Goal: Task Accomplishment & Management: Manage account settings

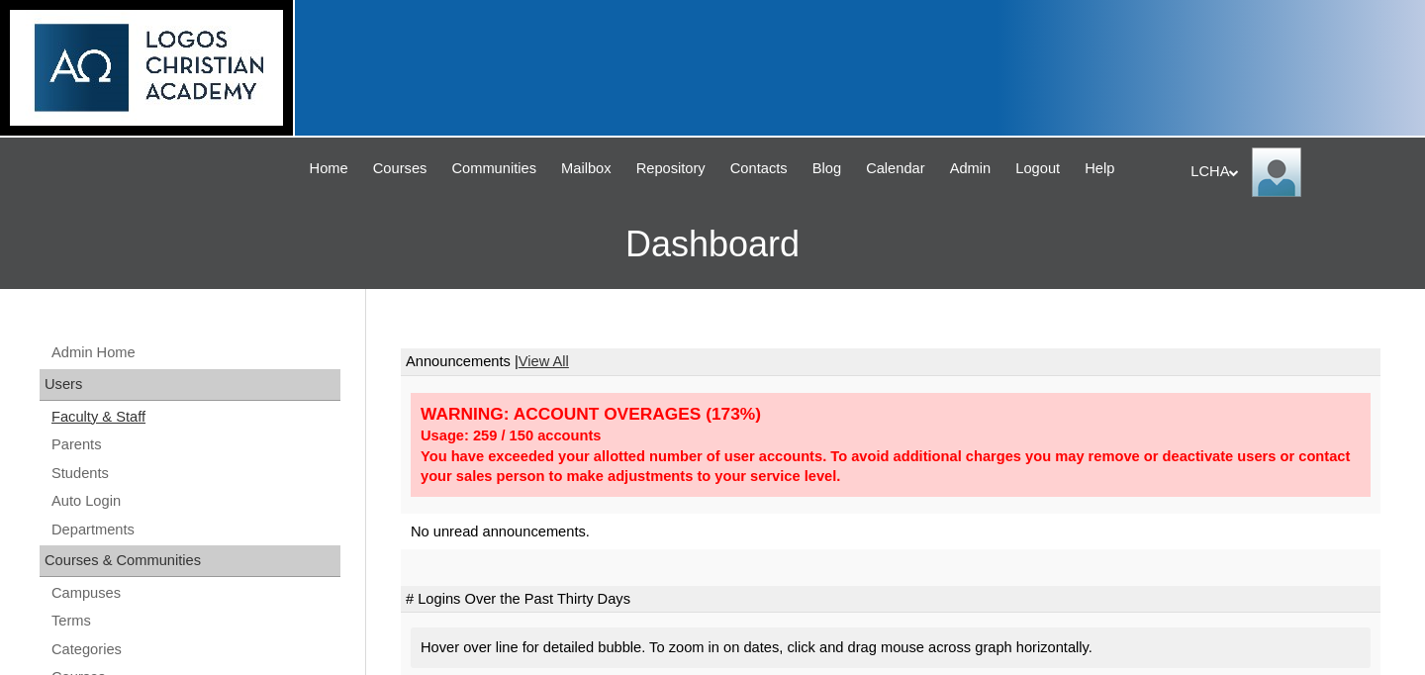
click at [98, 420] on link "Faculty & Staff" at bounding box center [194, 417] width 291 height 25
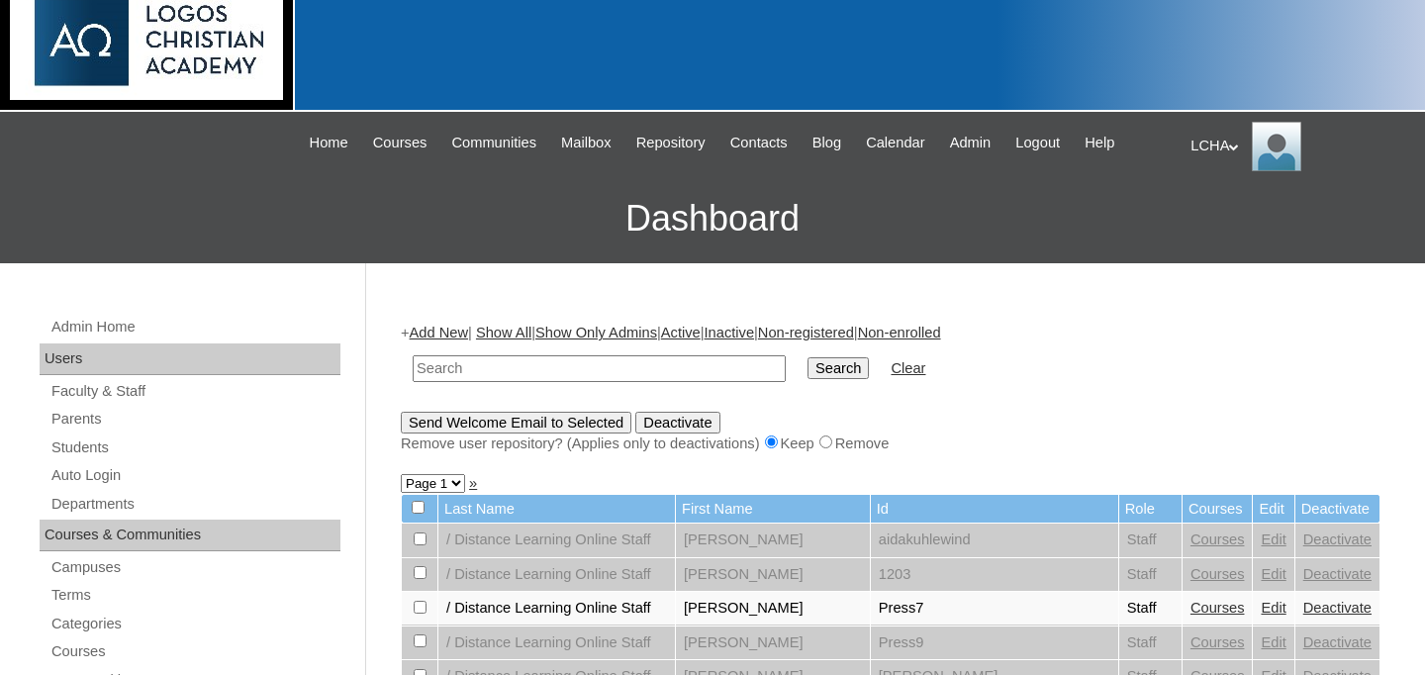
scroll to position [38, 0]
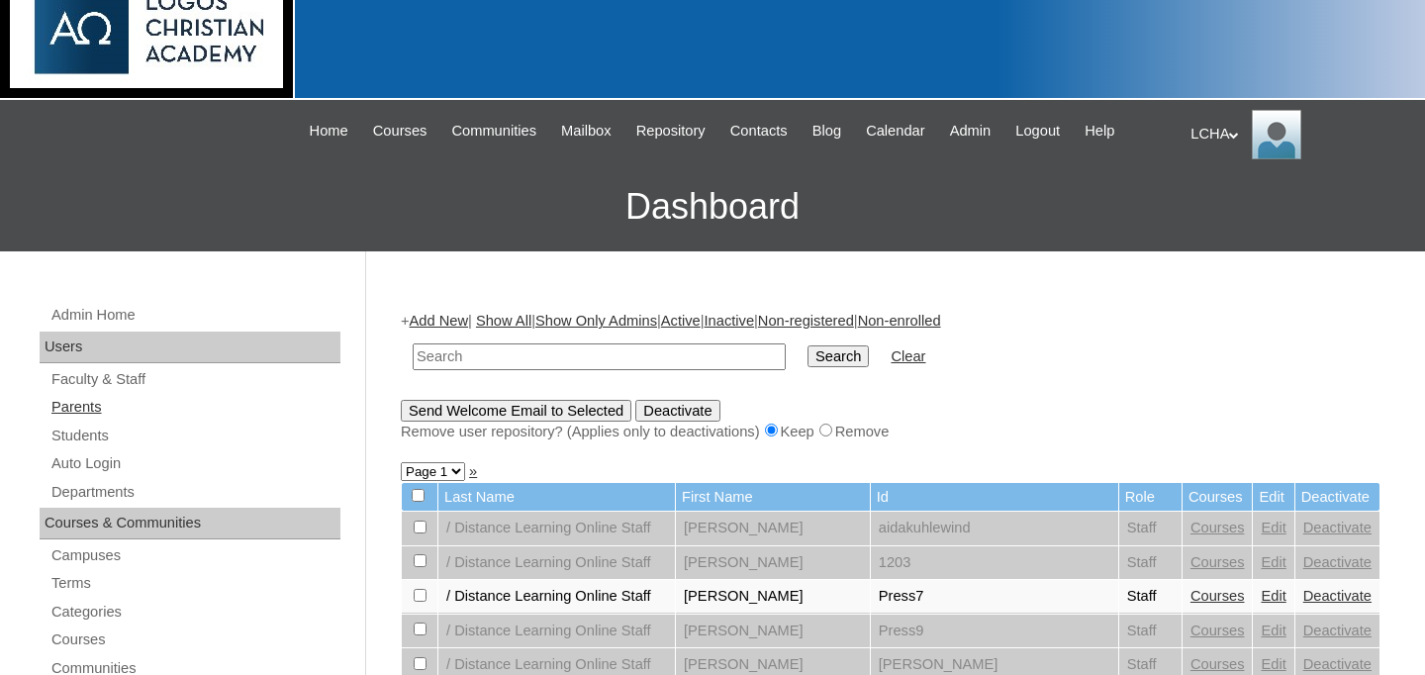
click at [91, 406] on link "Parents" at bounding box center [194, 407] width 291 height 25
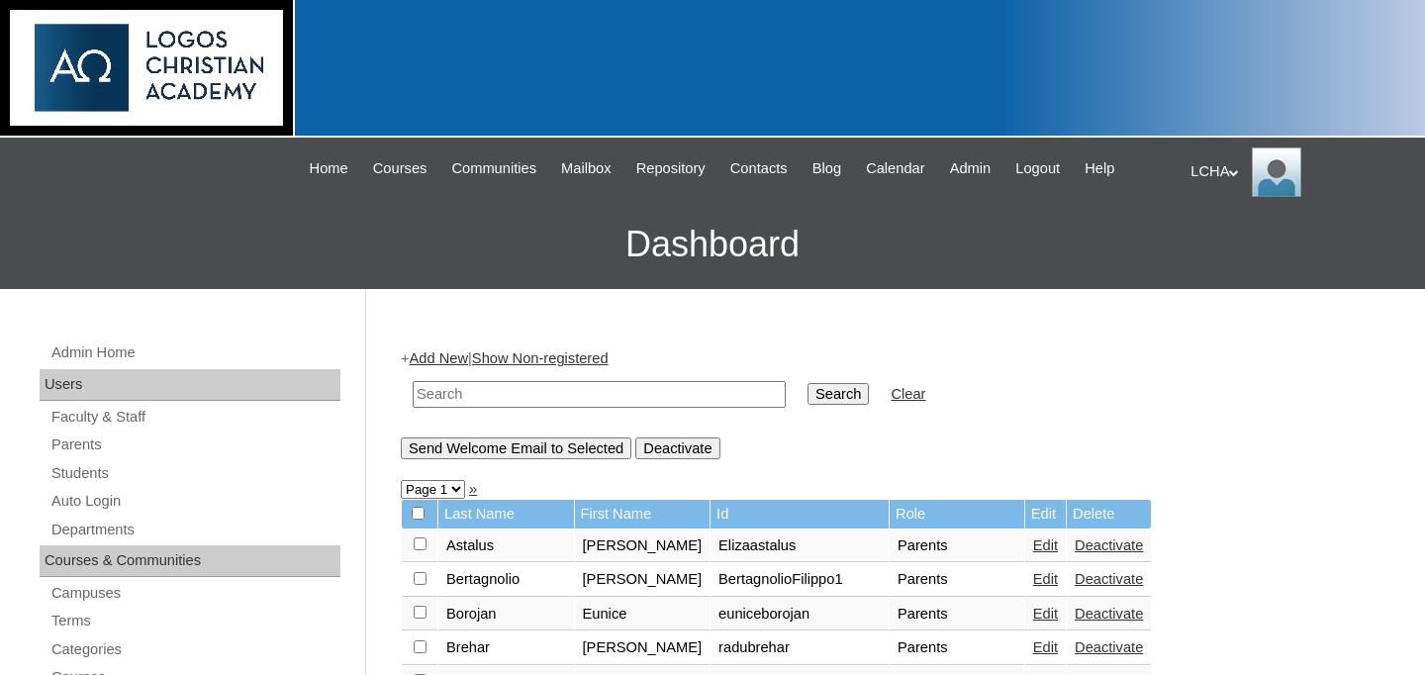
click at [489, 405] on input "text" at bounding box center [599, 394] width 373 height 27
type input "iulia"
click at [807, 383] on input "Search" at bounding box center [837, 394] width 61 height 22
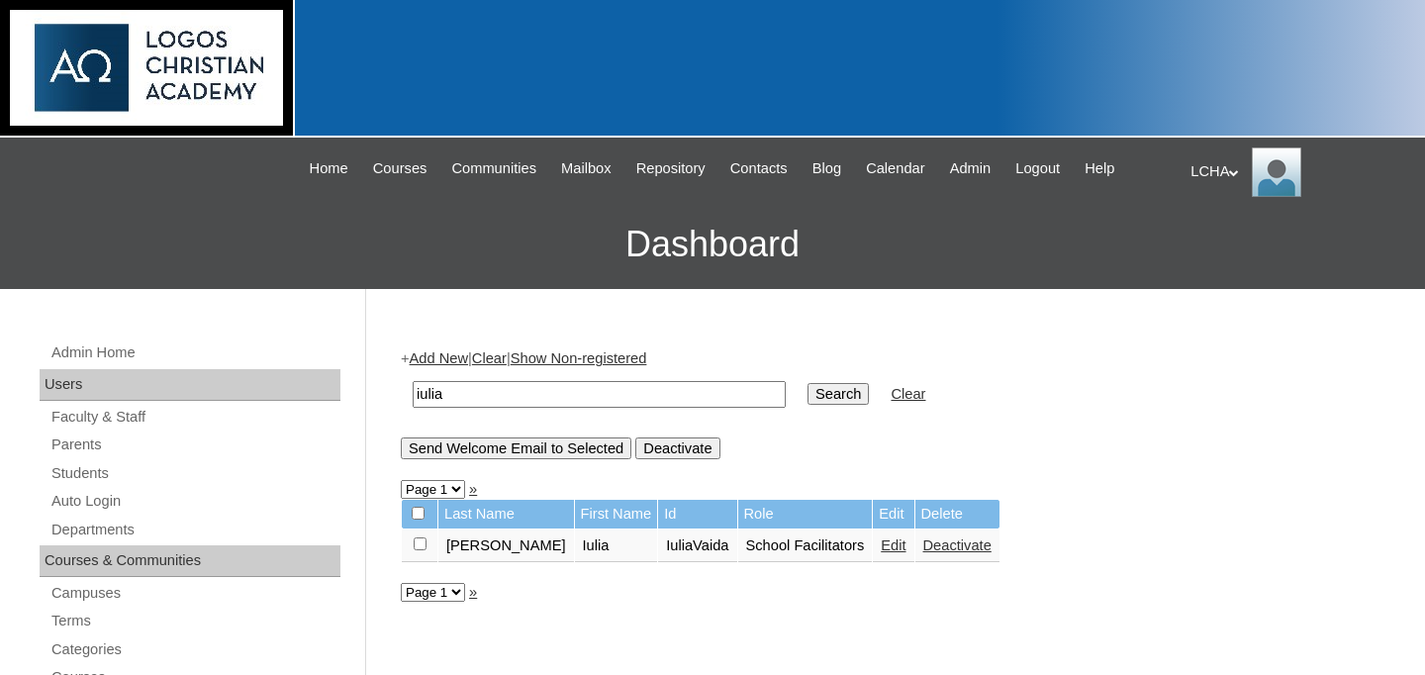
click at [880, 544] on link "Edit" at bounding box center [892, 545] width 25 height 16
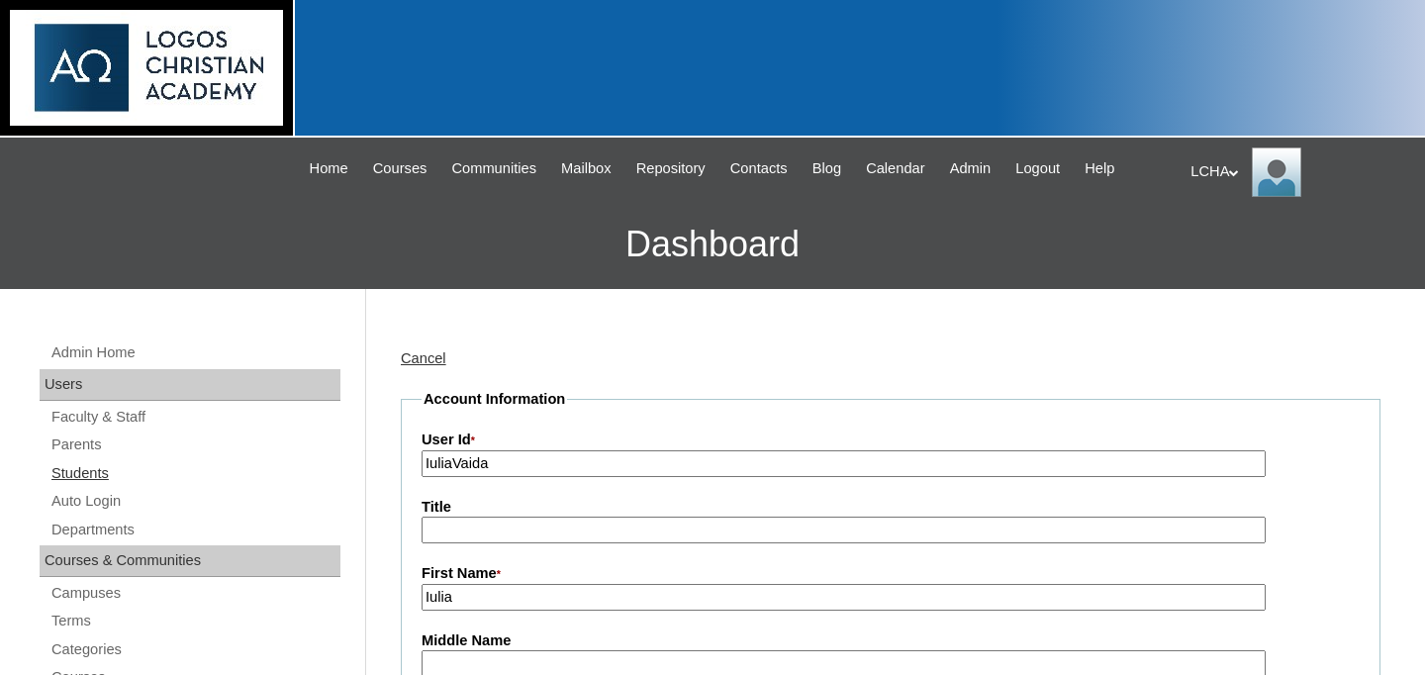
click at [77, 477] on link "Students" at bounding box center [194, 473] width 291 height 25
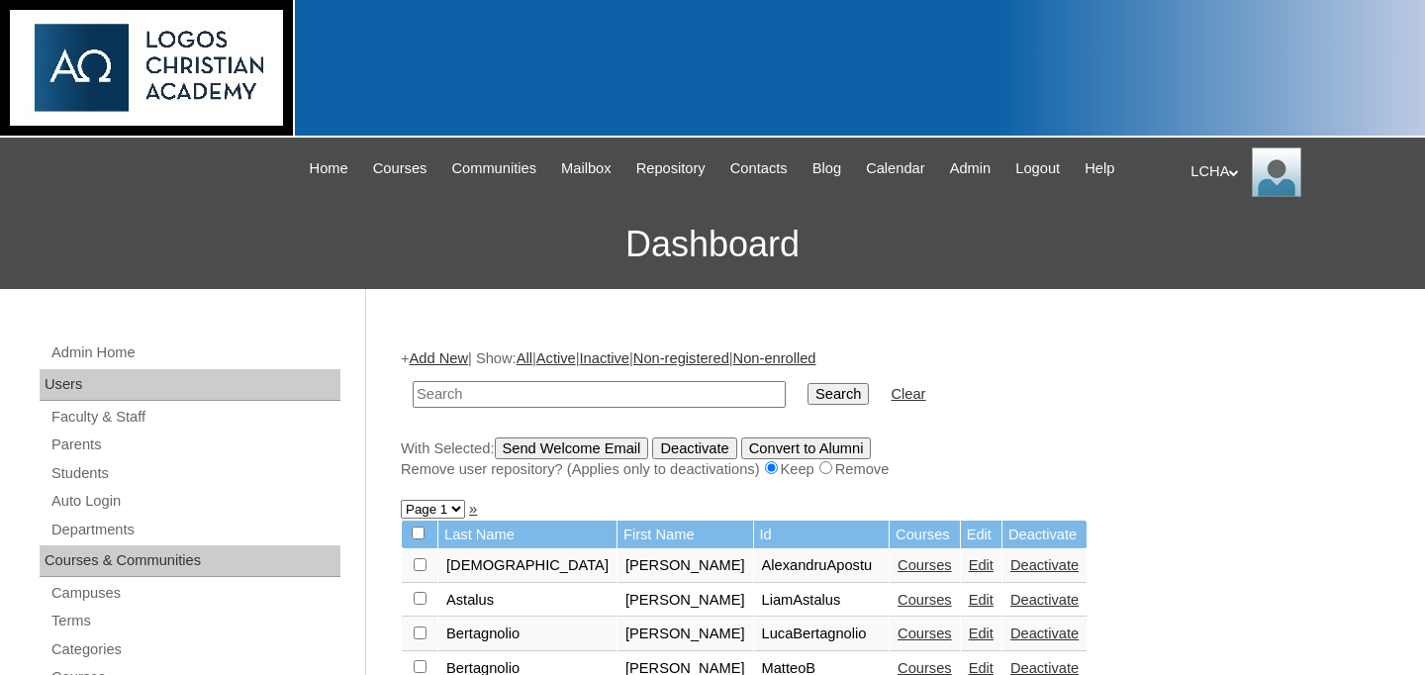
click at [457, 389] on input "text" at bounding box center [599, 394] width 373 height 27
type input "ilie"
click at [807, 383] on input "Search" at bounding box center [837, 394] width 61 height 22
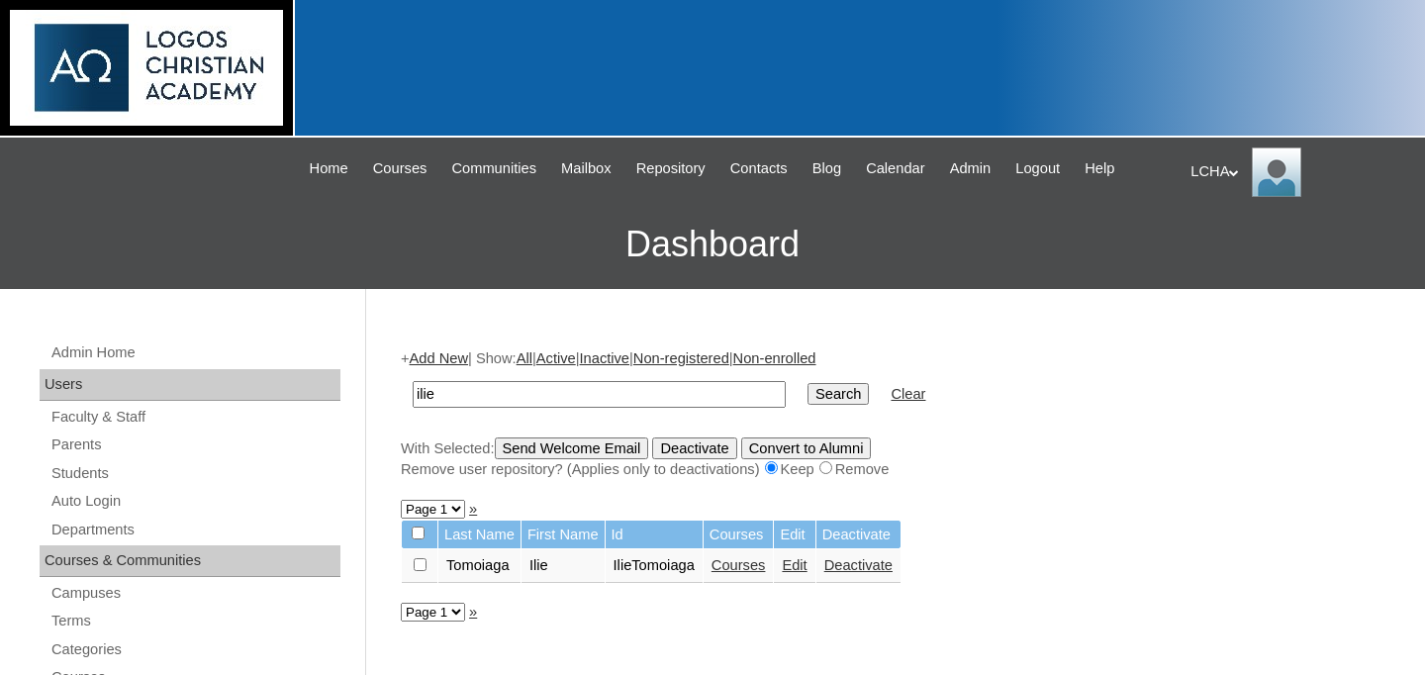
click at [806, 566] on link "Edit" at bounding box center [793, 565] width 25 height 16
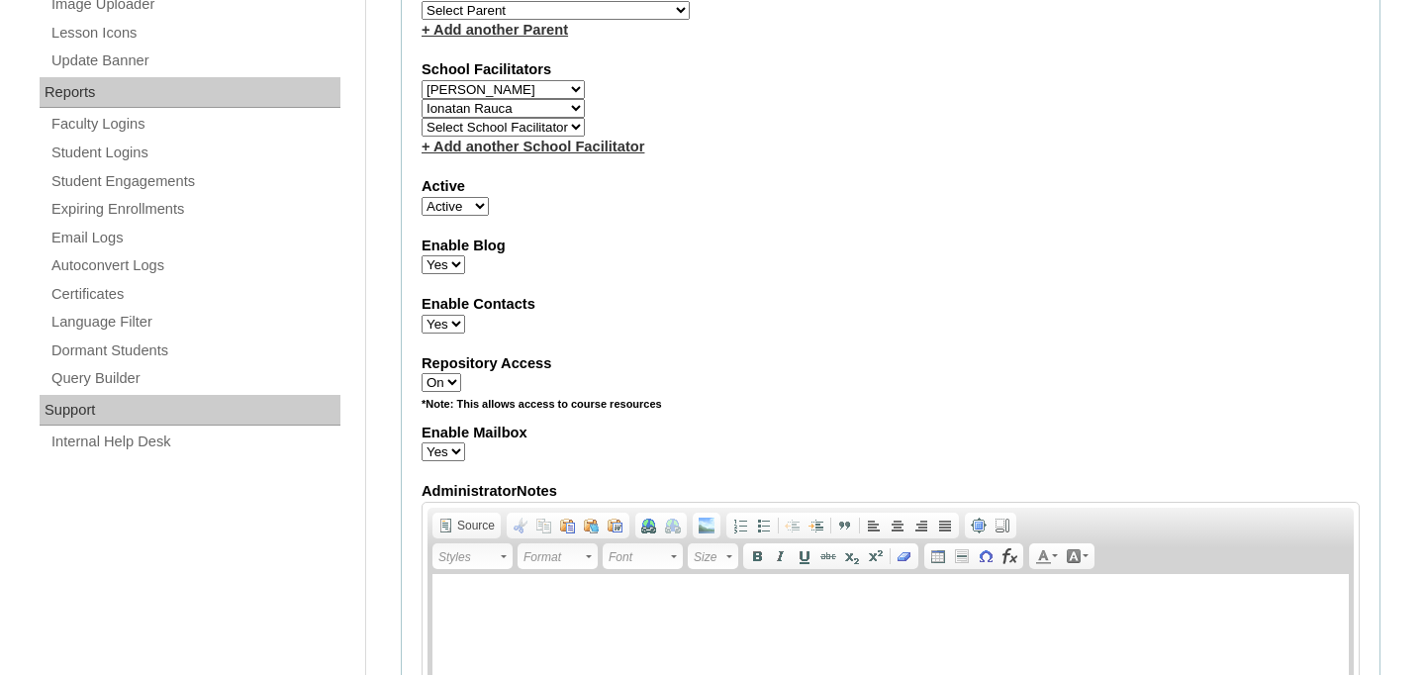
scroll to position [1017, 0]
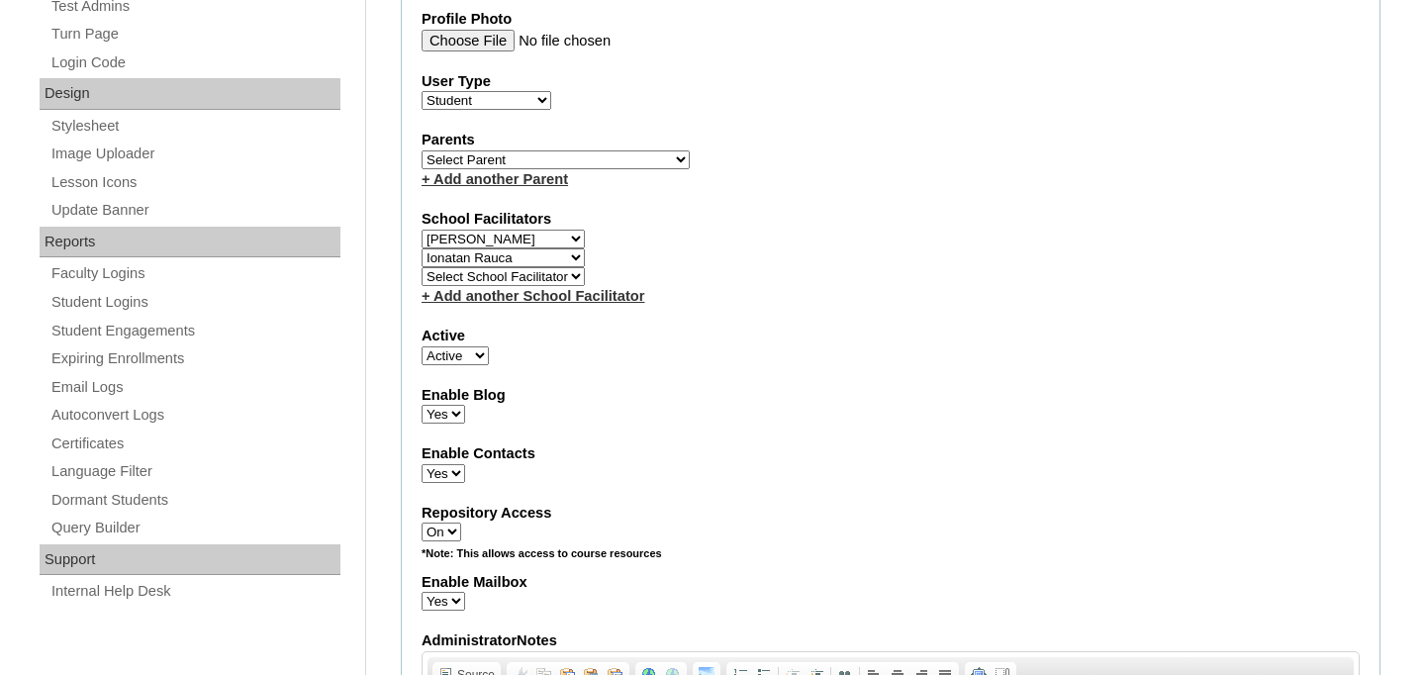
click at [579, 257] on select "Select School Facilitator Marinela Carausu Emilian Cira Nadia Cira Ruhama Gafin…" at bounding box center [502, 257] width 163 height 19
click at [421, 249] on select "Select School Facilitator Marinela Carausu Emilian Cira Nadia Cira Ruhama Gafin…" at bounding box center [502, 257] width 163 height 19
click at [544, 253] on select "Select School Facilitator Marinela Carausu Emilian Cira Nadia Cira Ruhama Gafin…" at bounding box center [502, 257] width 163 height 19
select select "98924"
click at [421, 249] on select "Select School Facilitator Marinela Carausu Emilian Cira Nadia Cira Ruhama Gafin…" at bounding box center [502, 257] width 163 height 19
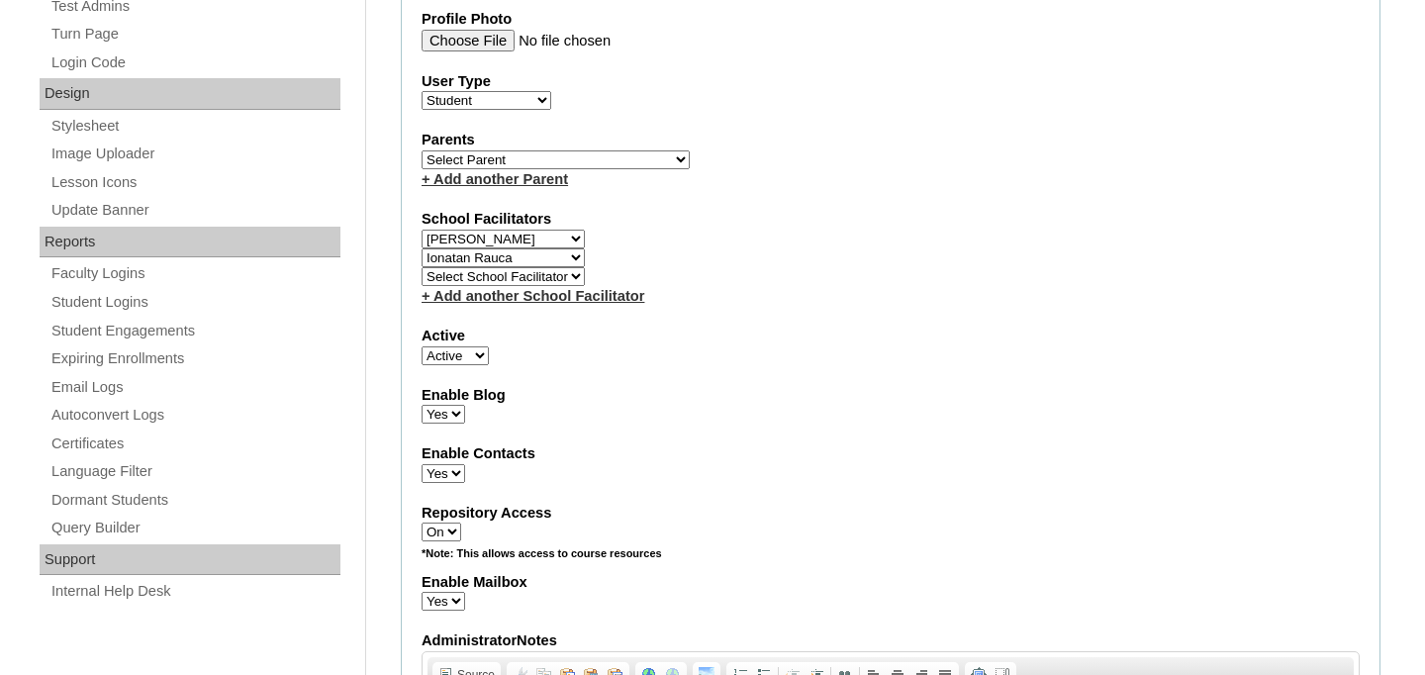
click at [558, 234] on select "Select School Facilitator Marinela Carausu Emilian Cira Nadia Cira Ruhama Gafin…" at bounding box center [502, 239] width 163 height 19
select select
click at [421, 230] on select "Select School Facilitator Marinela Carausu Emilian Cira Nadia Cira Ruhama Gafin…" at bounding box center [502, 239] width 163 height 19
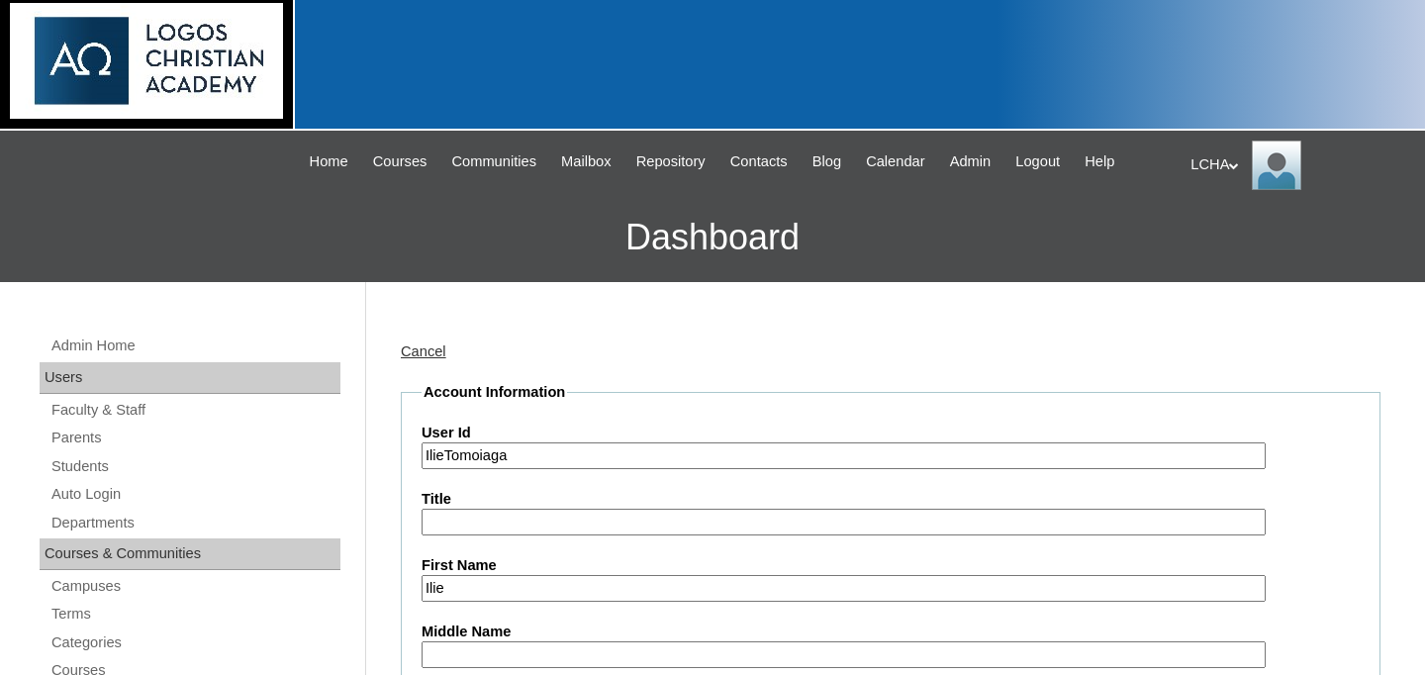
scroll to position [0, 0]
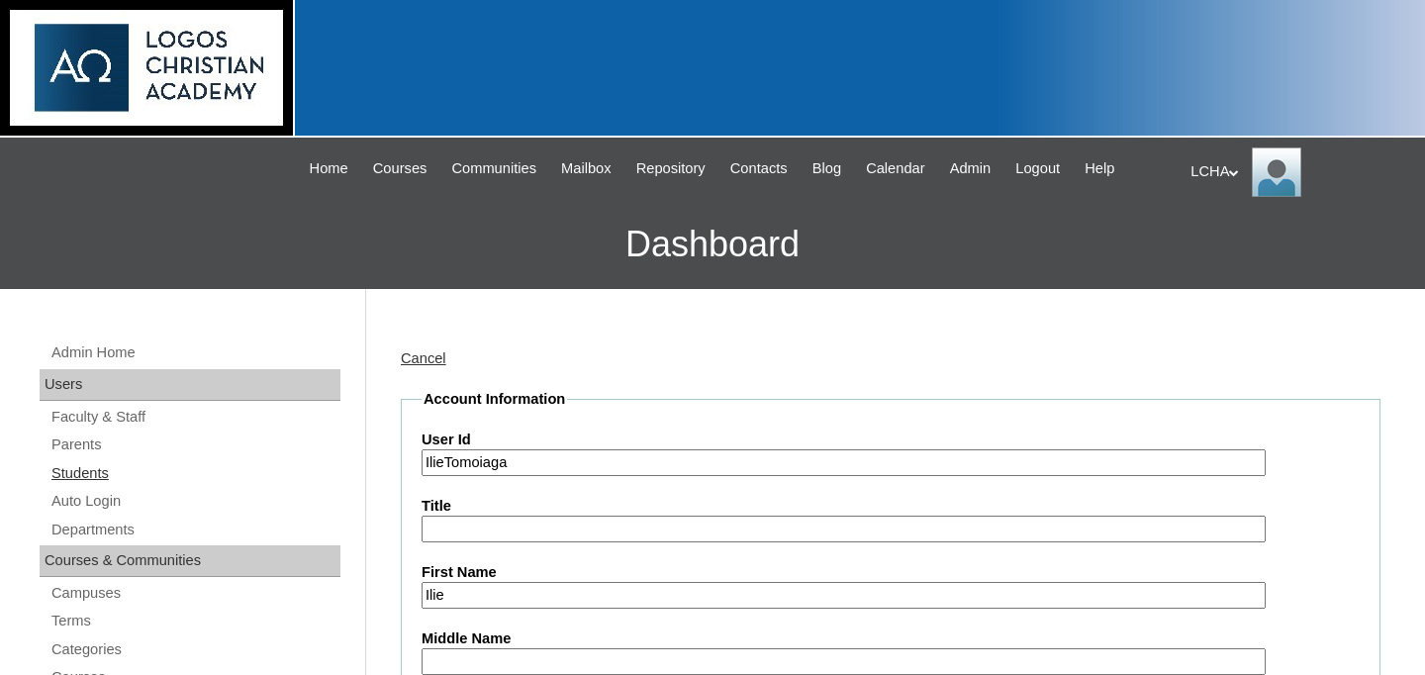
click at [98, 473] on link "Students" at bounding box center [194, 473] width 291 height 25
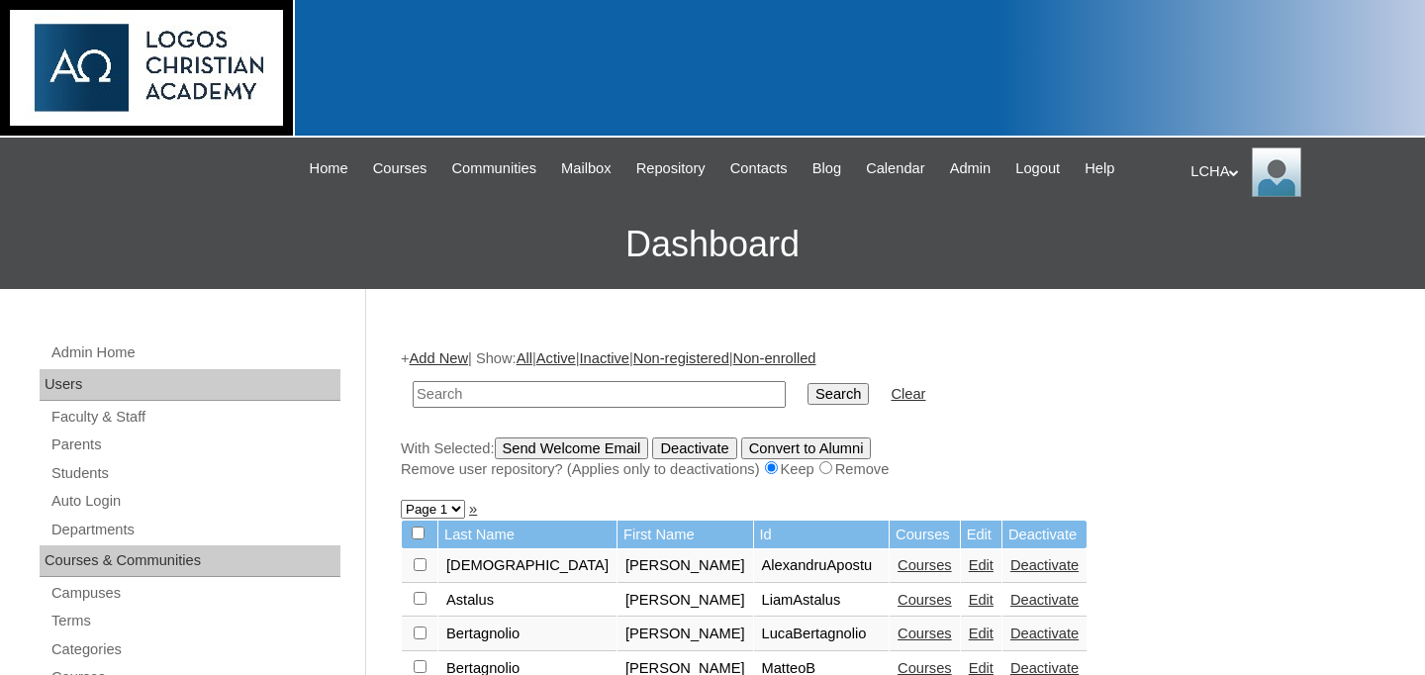
scroll to position [226, 0]
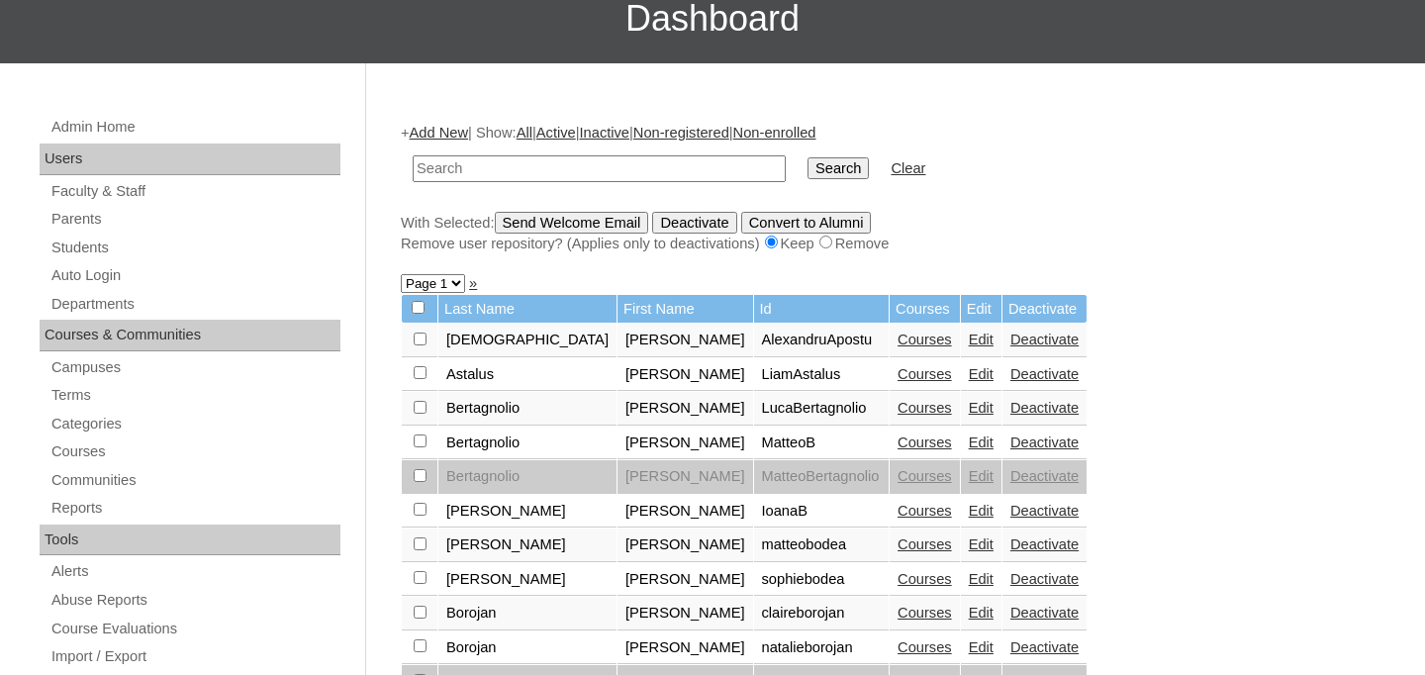
click at [968, 414] on link "Edit" at bounding box center [980, 408] width 25 height 16
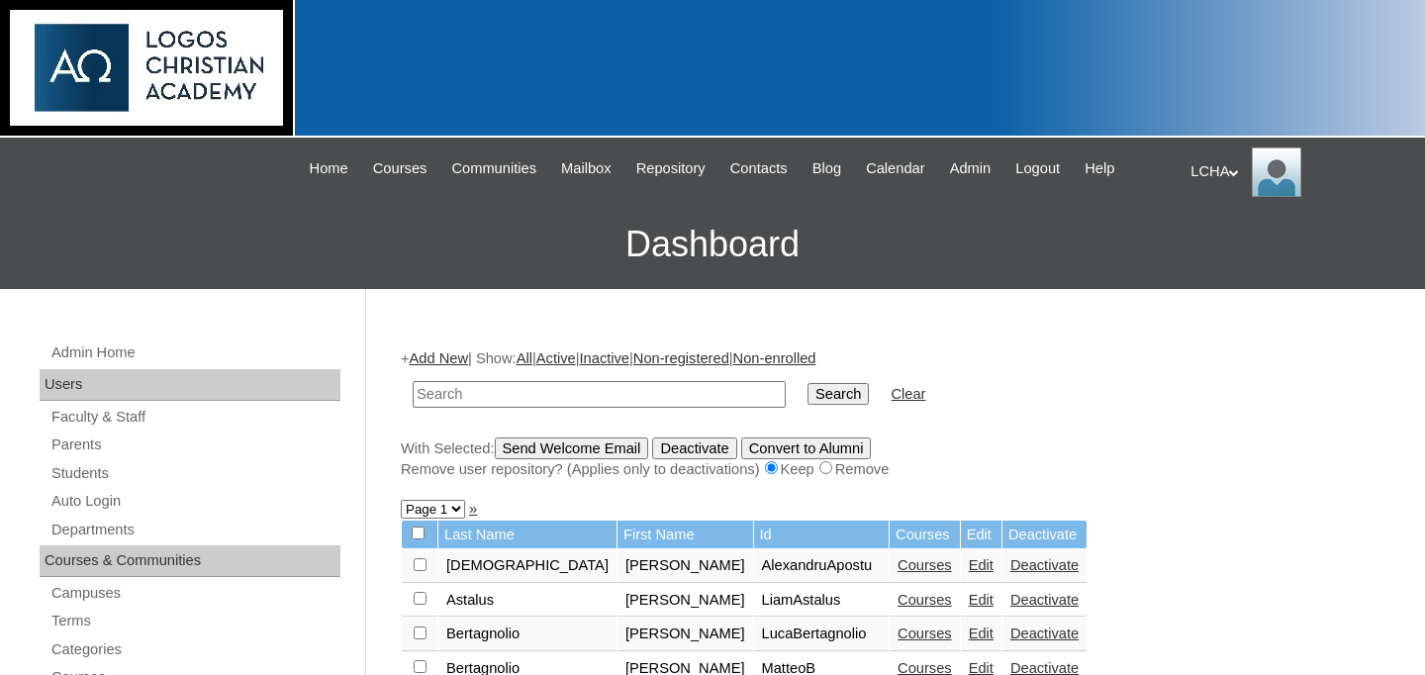
scroll to position [202, 0]
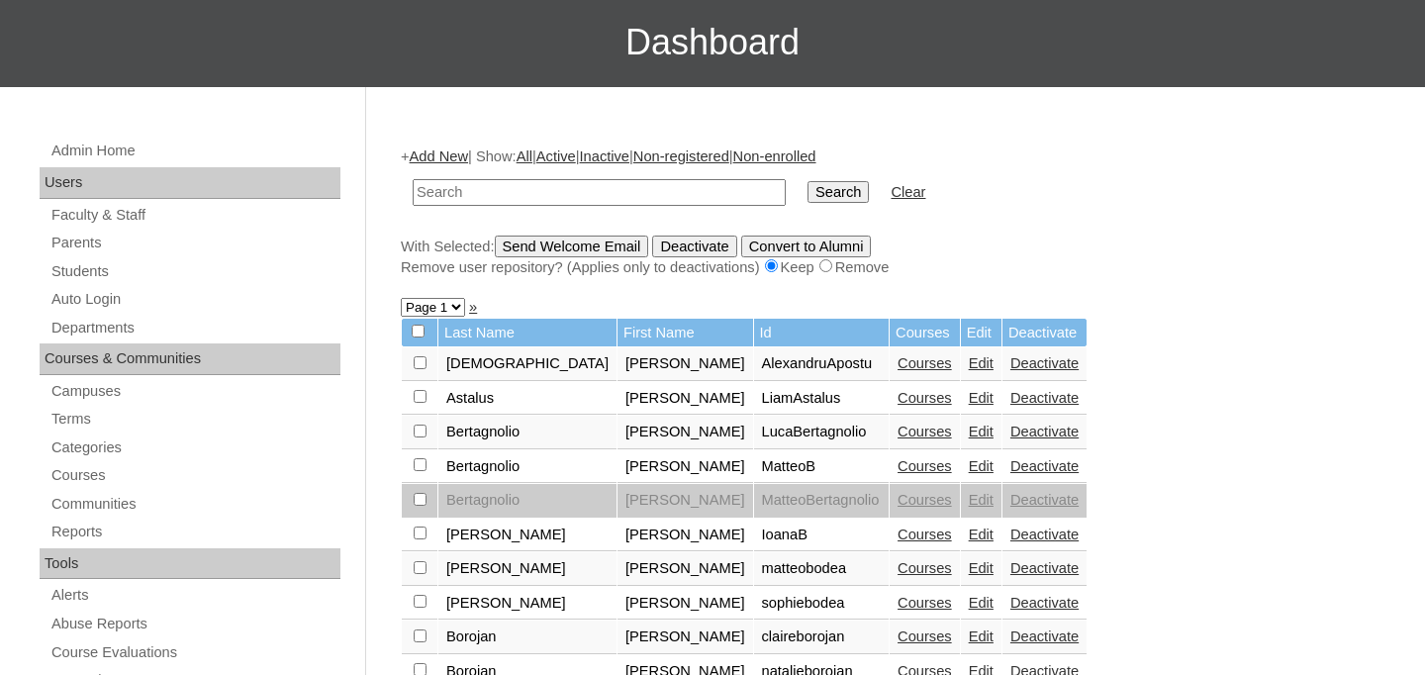
type input "i"
type input "[PERSON_NAME]"
click at [807, 181] on input "Search" at bounding box center [837, 192] width 61 height 22
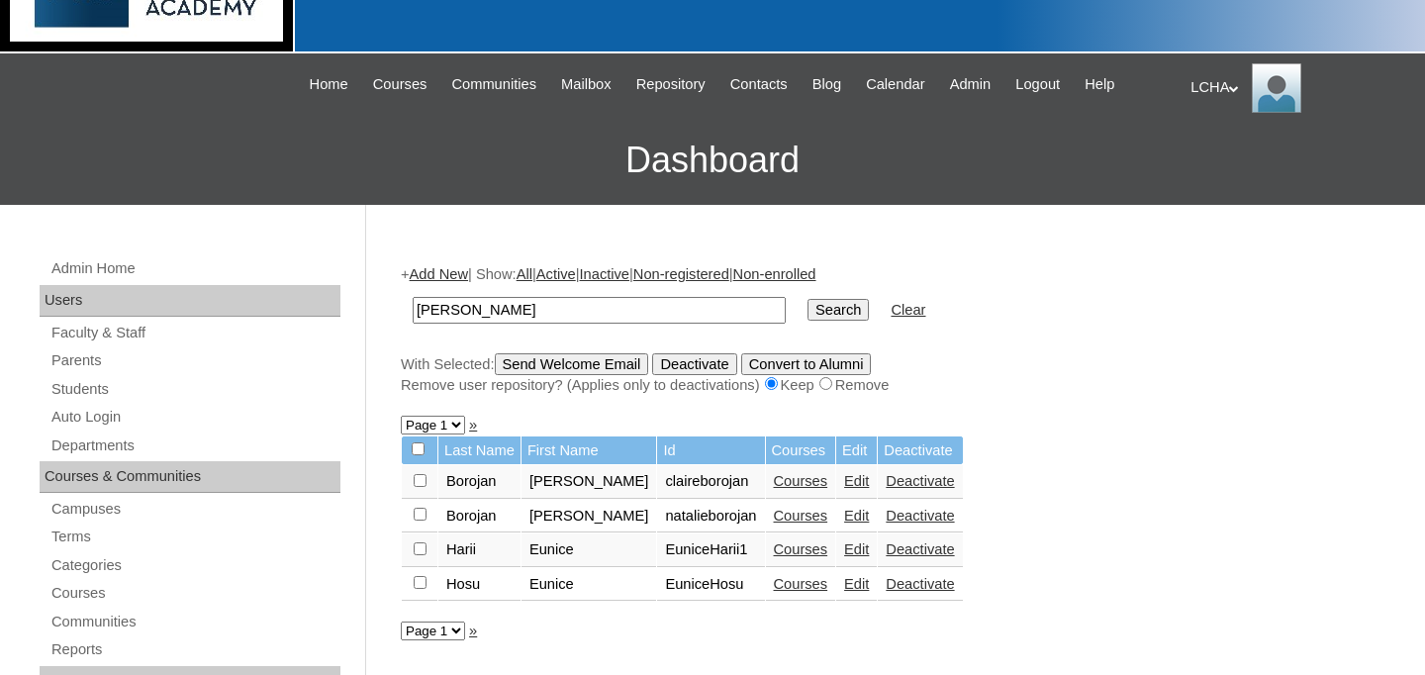
scroll to position [226, 0]
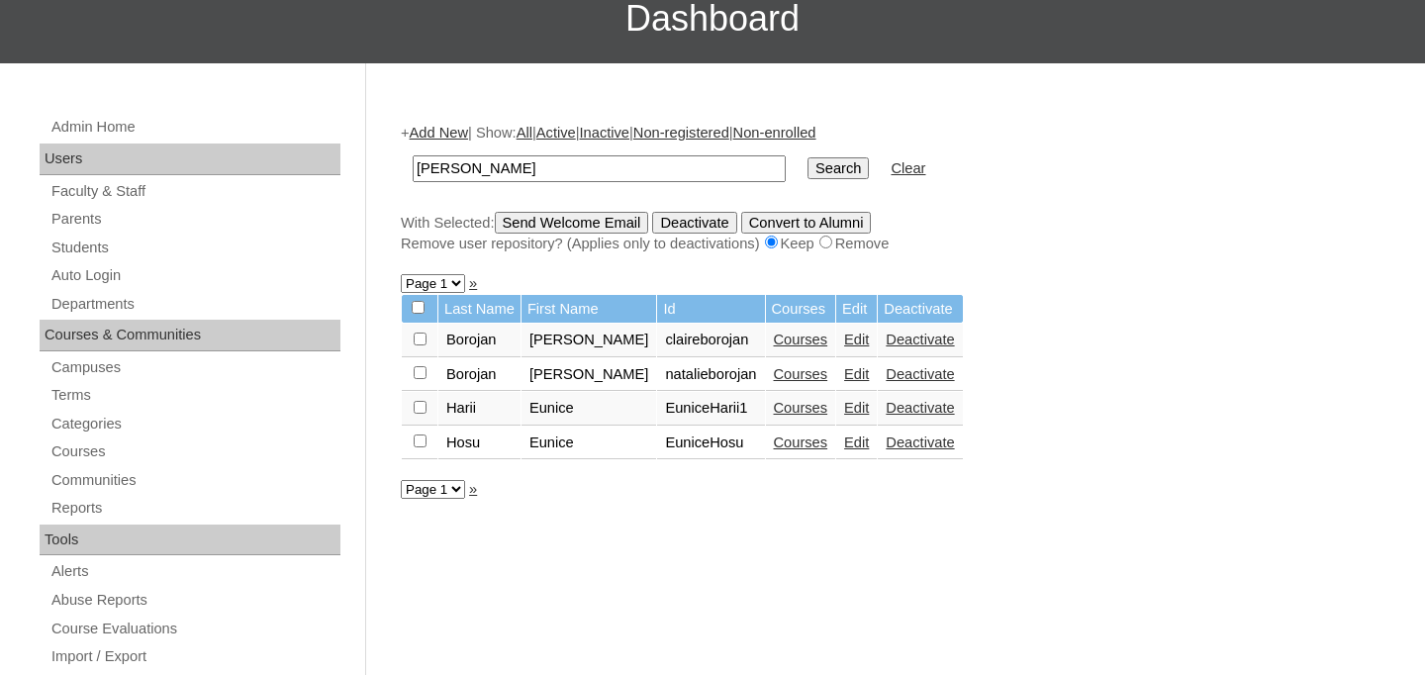
click at [844, 443] on link "Edit" at bounding box center [856, 442] width 25 height 16
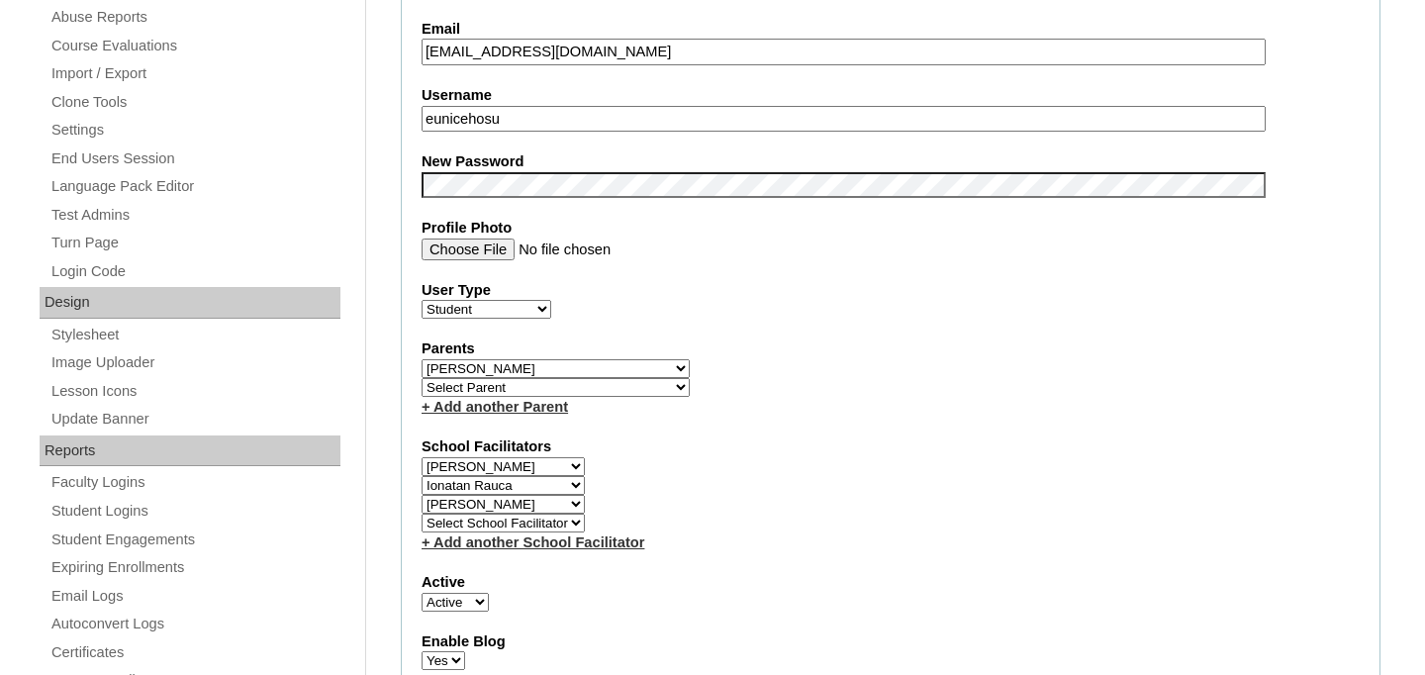
scroll to position [902, 0]
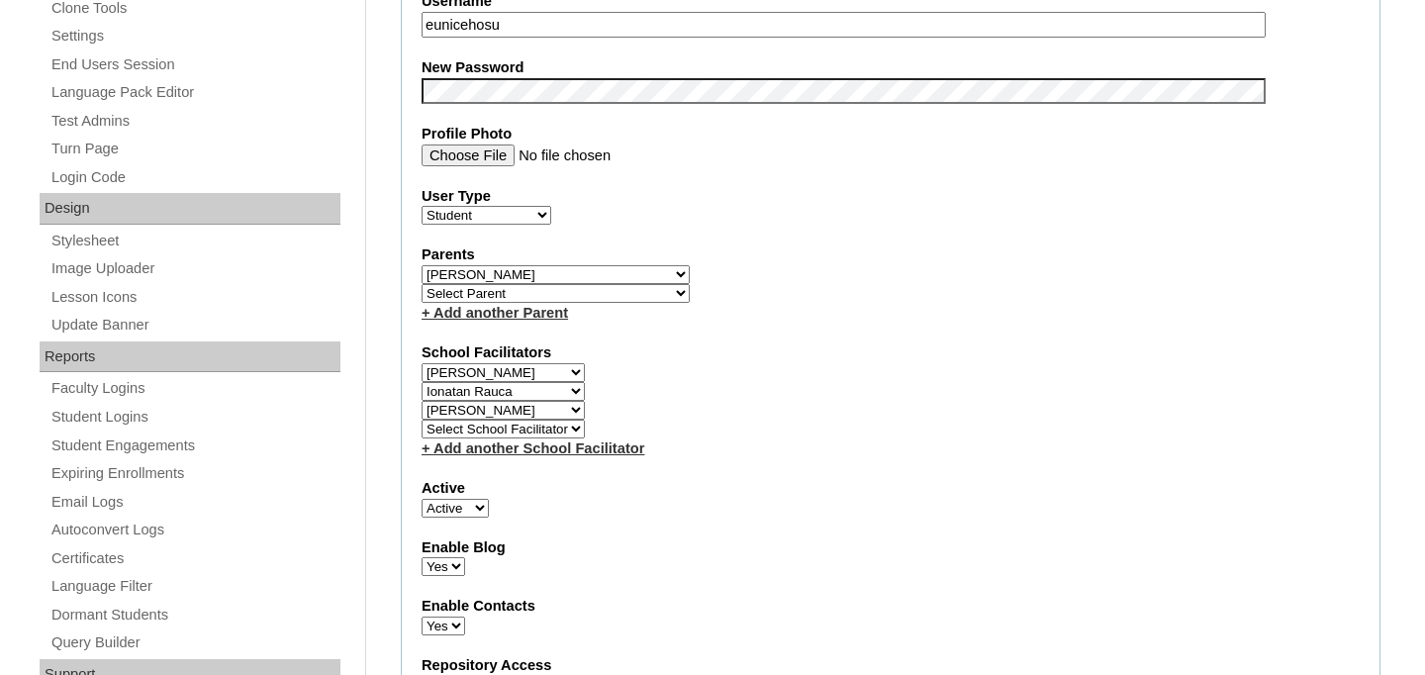
click at [575, 407] on select "Select School Facilitator Marinela Carausu Emilian Cira Nadia Cira Ruhama Gafin…" at bounding box center [502, 410] width 163 height 19
select select
click at [421, 402] on select "Select School Facilitator Marinela Carausu Emilian Cira Nadia Cira Ruhama Gafin…" at bounding box center [502, 410] width 163 height 19
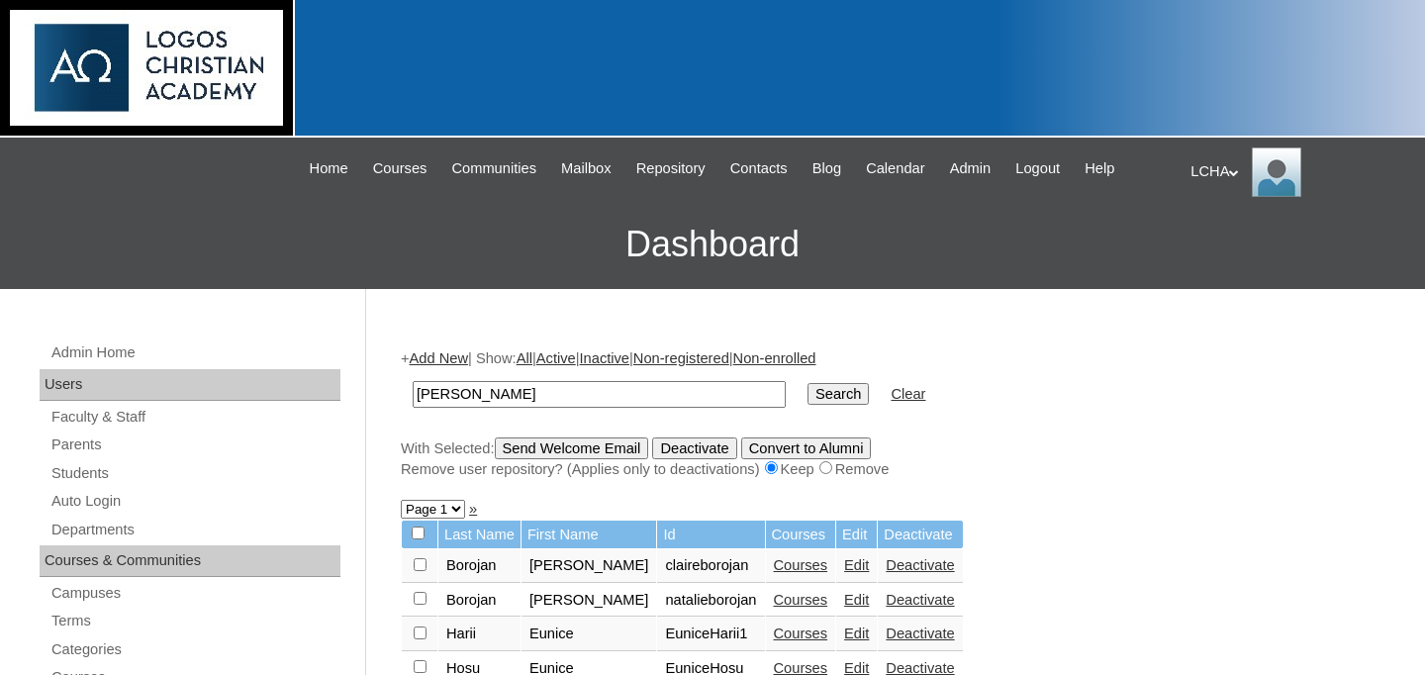
scroll to position [202, 0]
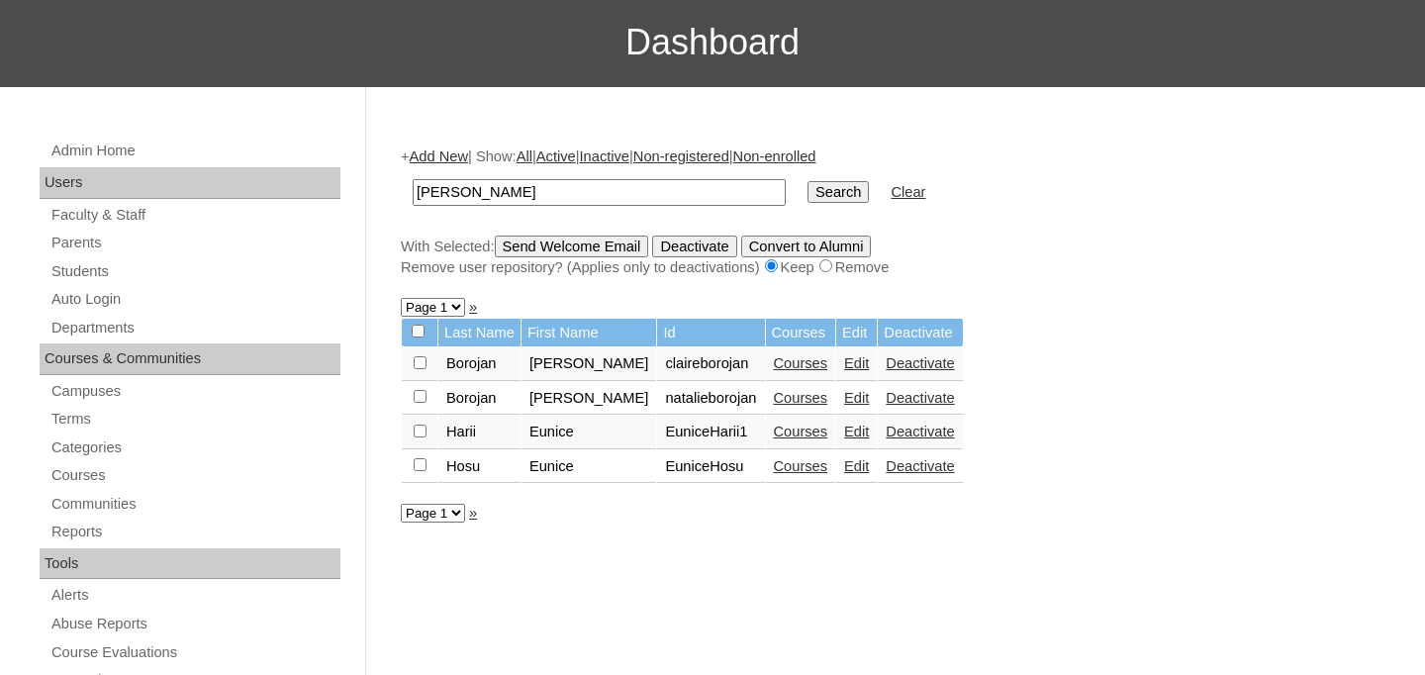
click at [450, 194] on input "[PERSON_NAME]" at bounding box center [599, 192] width 373 height 27
type input "sala"
click at [807, 181] on input "Search" at bounding box center [837, 192] width 61 height 22
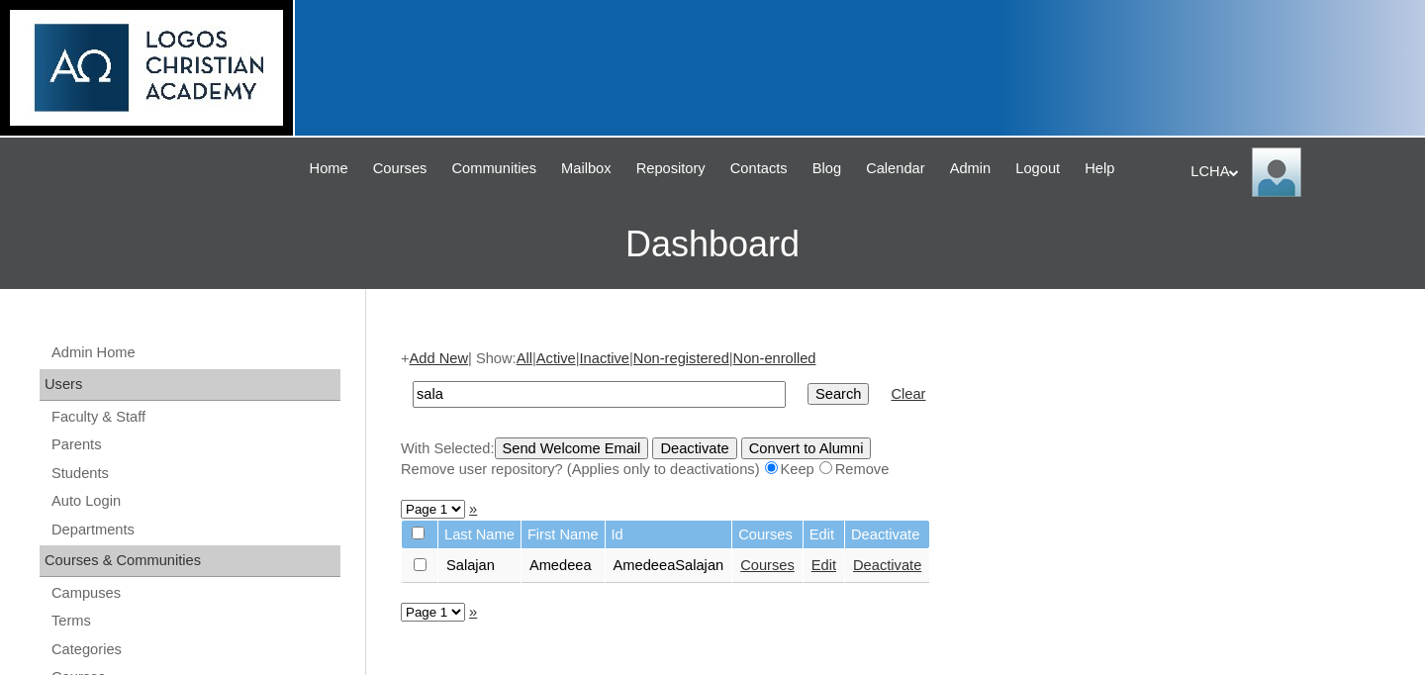
click at [836, 571] on link "Edit" at bounding box center [823, 565] width 25 height 16
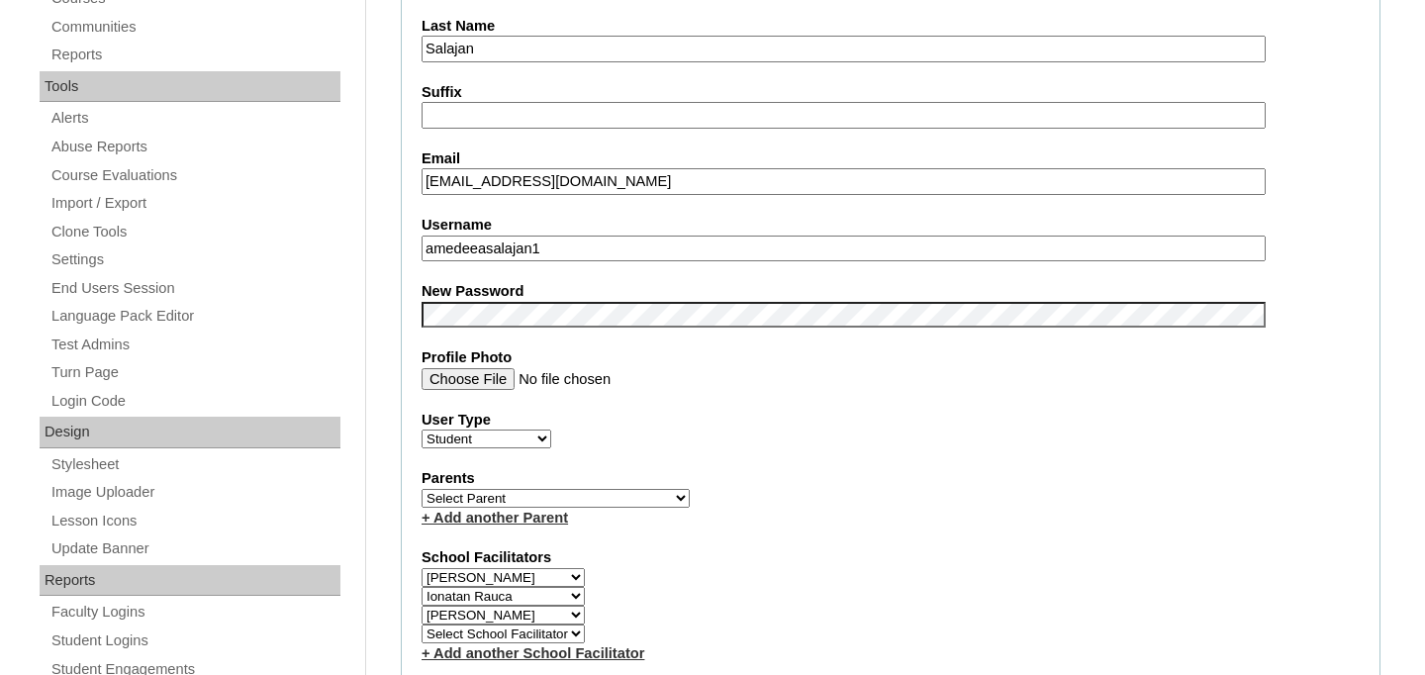
scroll to position [733, 0]
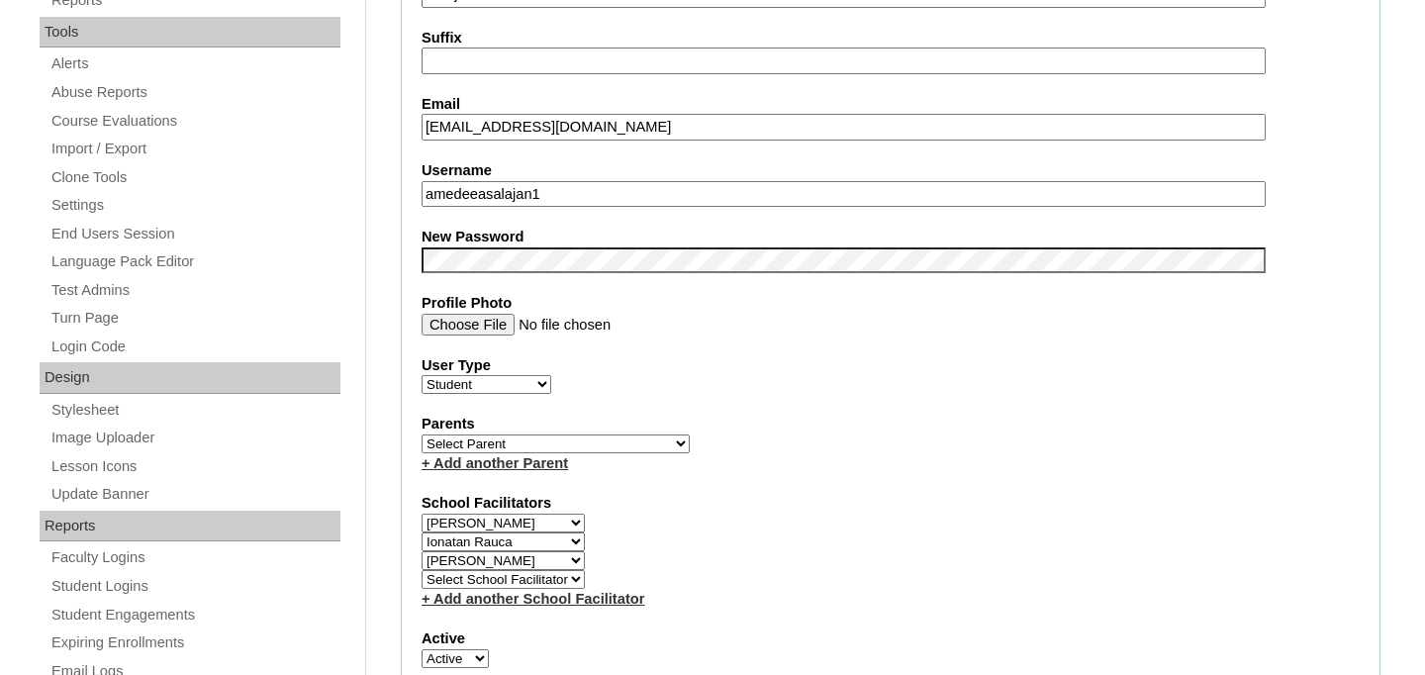
click at [575, 565] on select "Select School Facilitator Marinela Carausu Emilian Cira Nadia Cira Ruhama Gafin…" at bounding box center [502, 560] width 163 height 19
select select
click at [421, 552] on select "Select School Facilitator Marinela Carausu Emilian Cira Nadia Cira Ruhama Gafin…" at bounding box center [502, 560] width 163 height 19
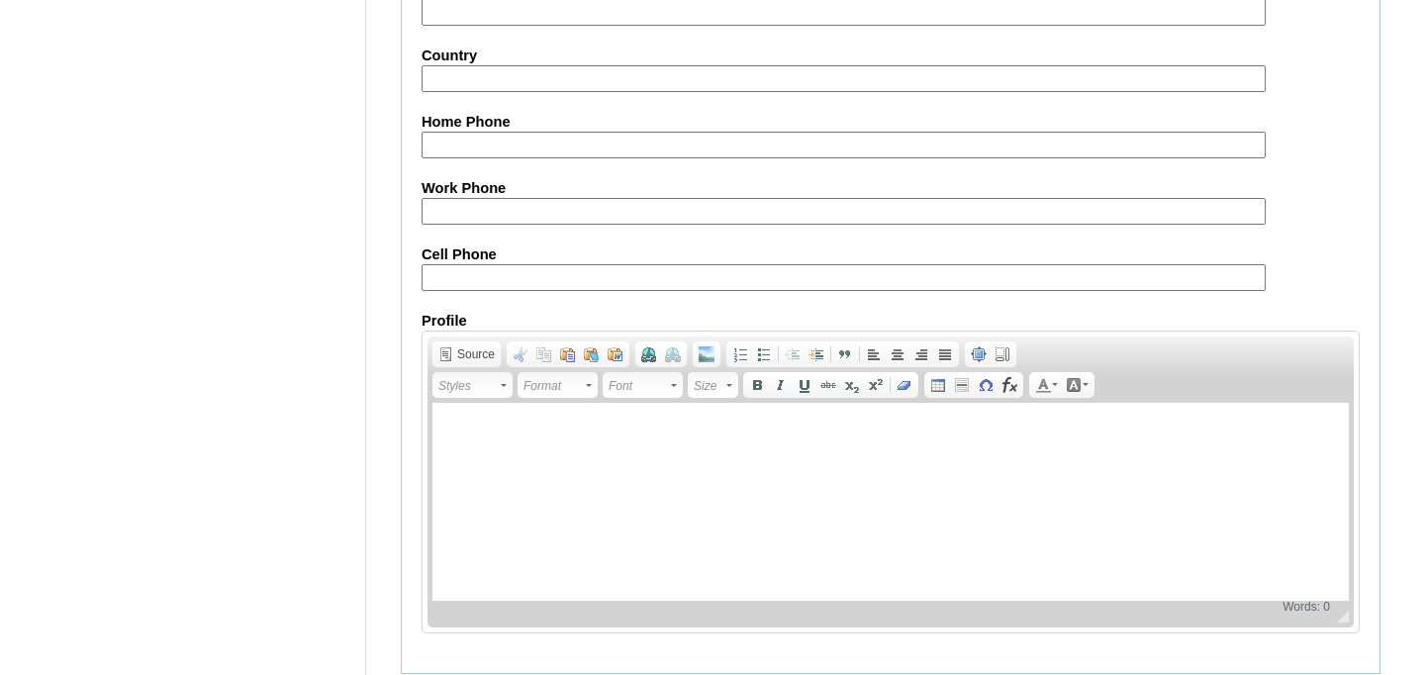
scroll to position [2440, 0]
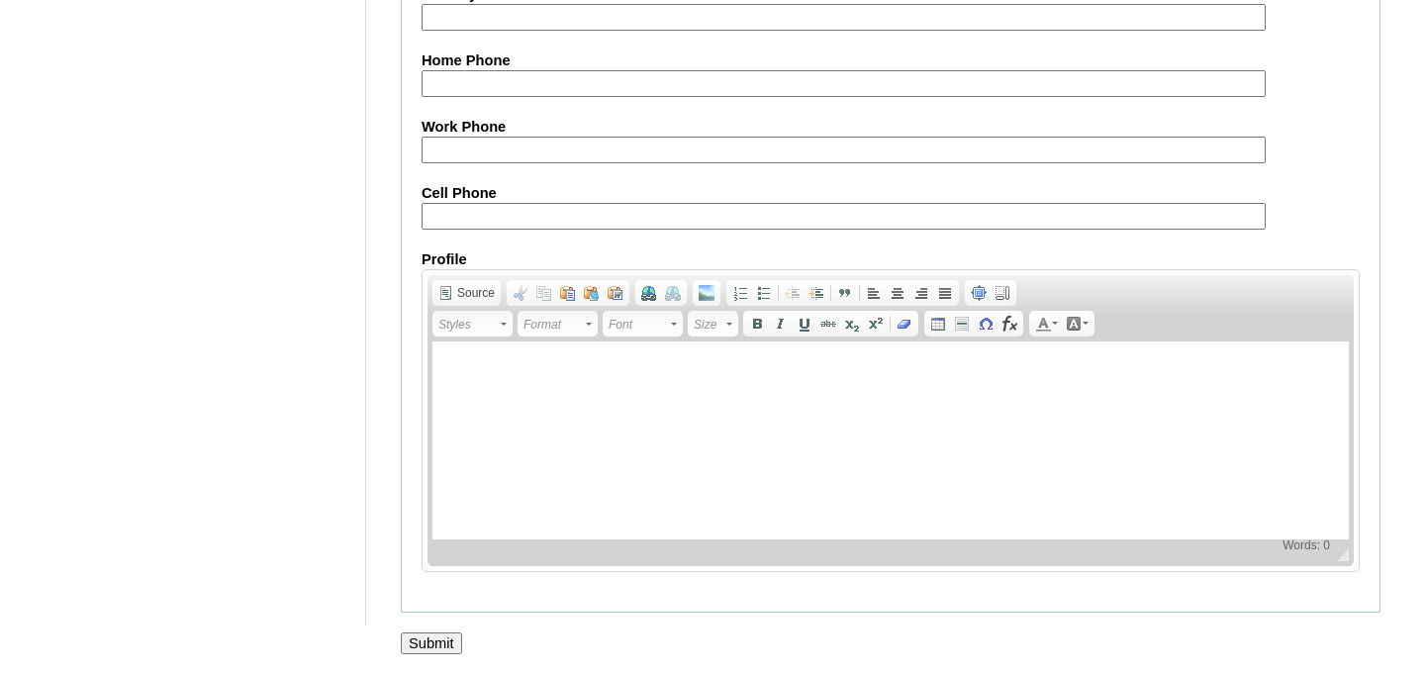
click at [442, 639] on input "Submit" at bounding box center [431, 643] width 61 height 22
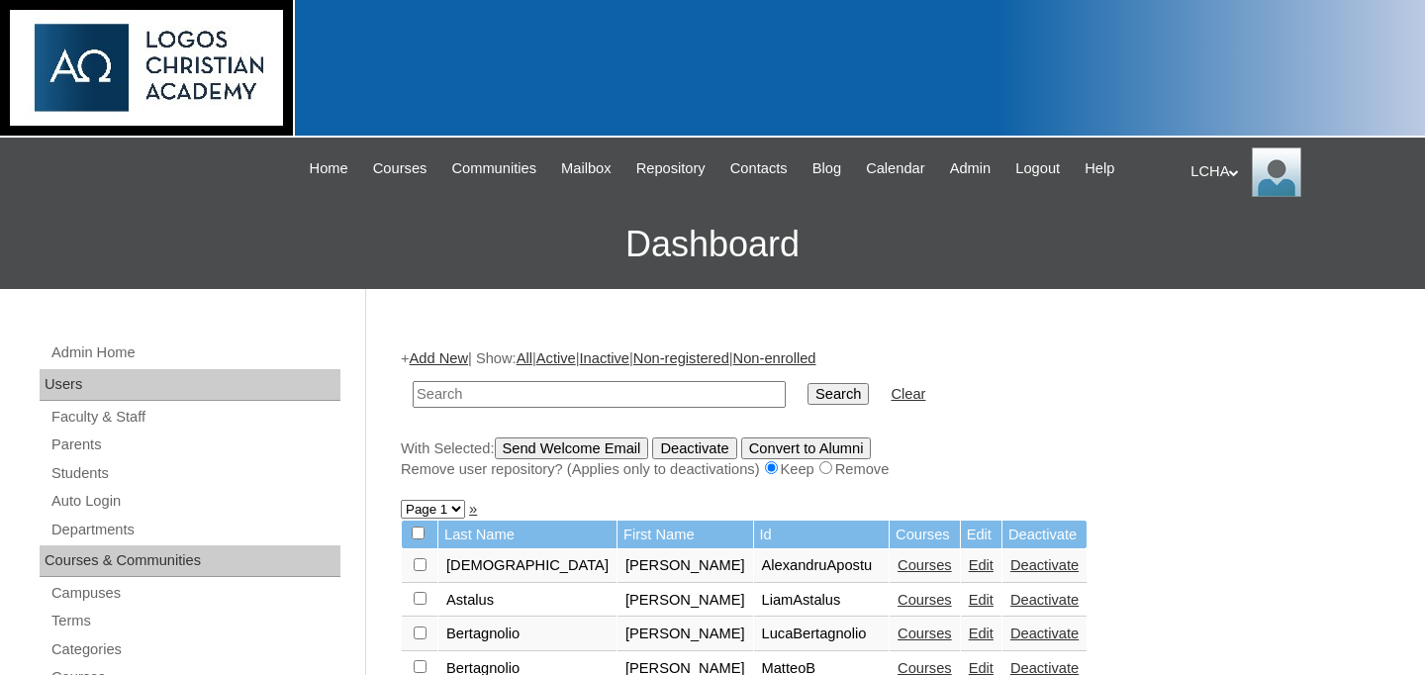
click at [464, 397] on input "text" at bounding box center [599, 394] width 373 height 27
type input "eunice"
click at [828, 401] on input "Search" at bounding box center [837, 394] width 61 height 22
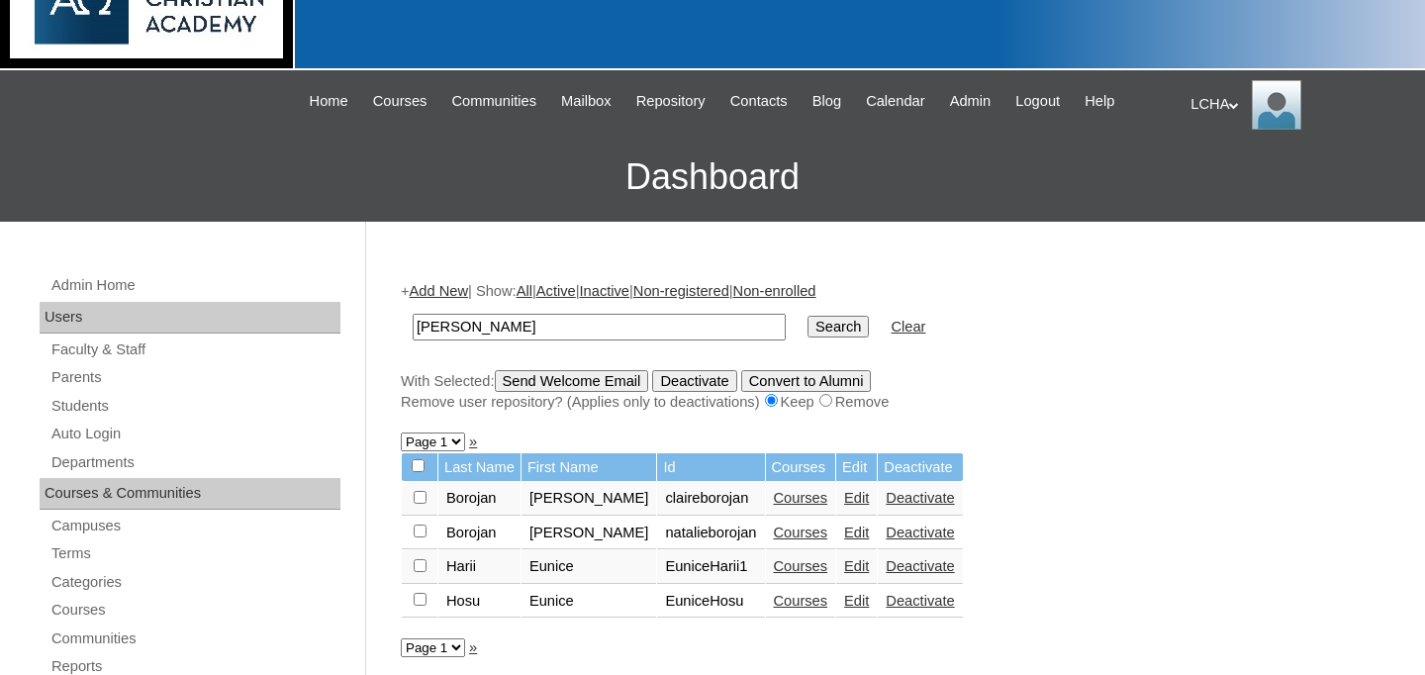
scroll to position [180, 0]
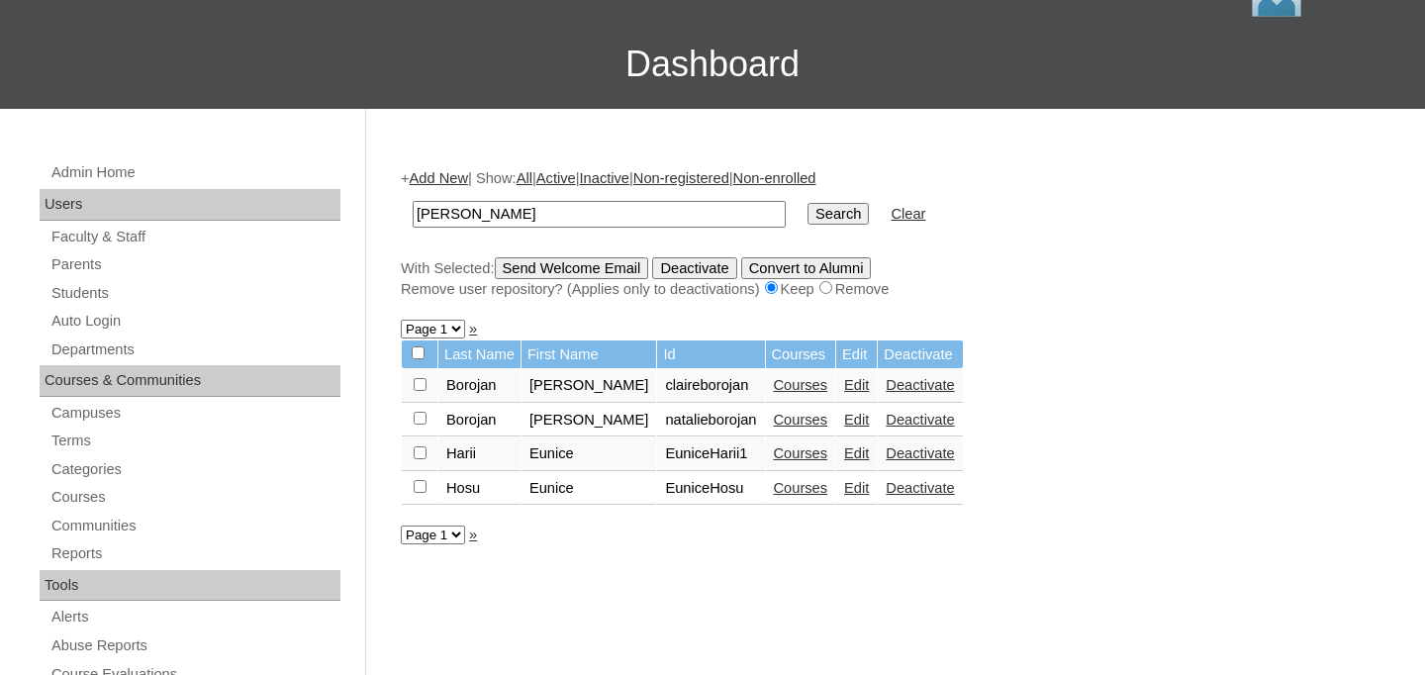
click at [844, 493] on link "Edit" at bounding box center [856, 488] width 25 height 16
